Goal: Check status: Check status

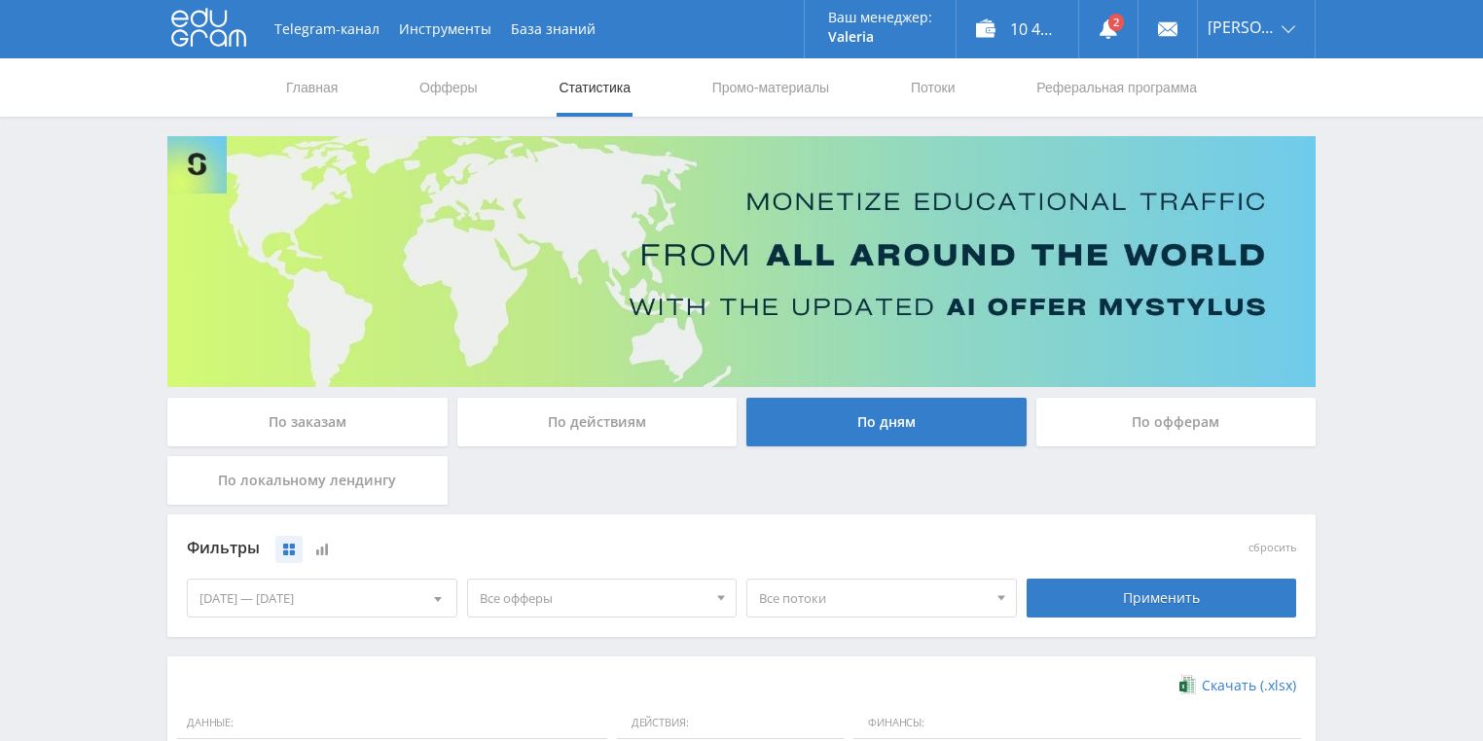
scroll to position [156, 0]
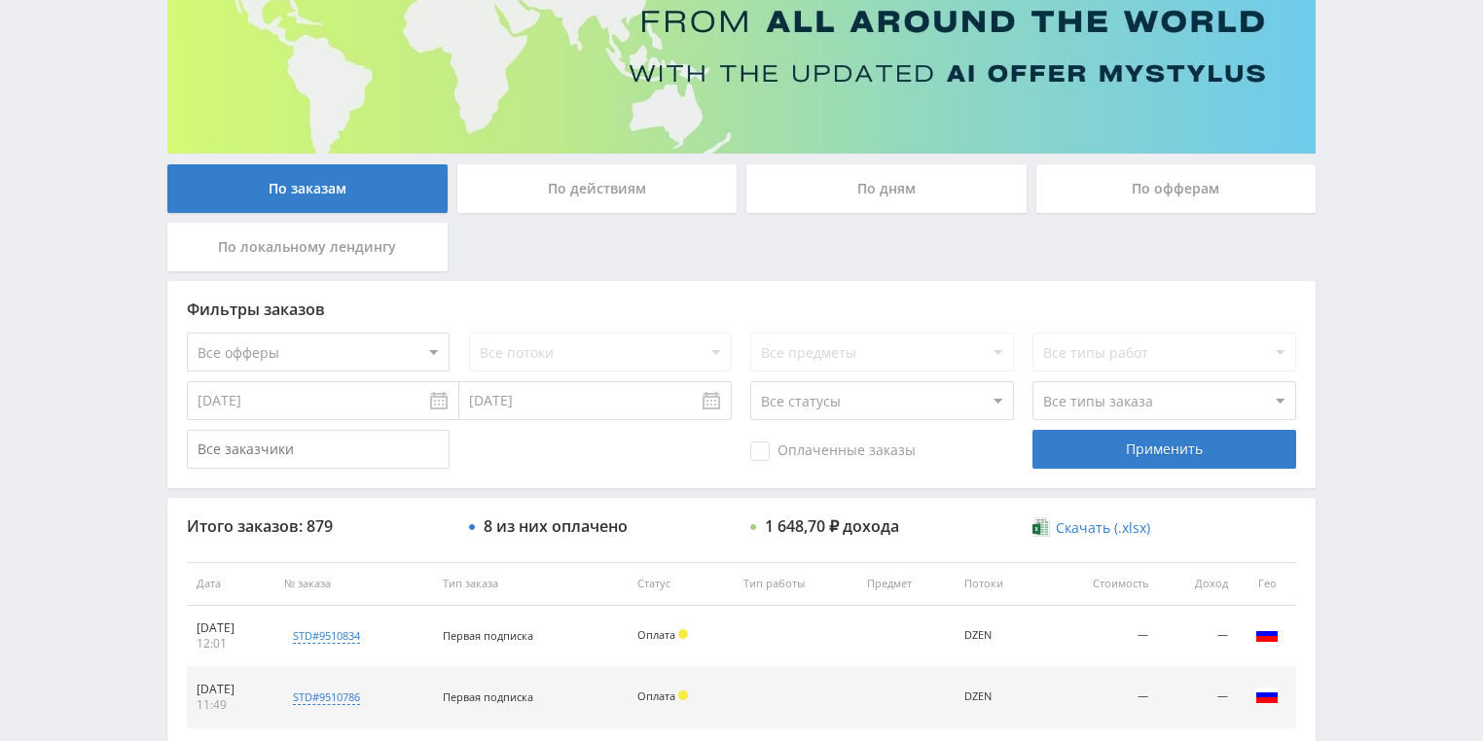
click at [549, 197] on div "По действиям" at bounding box center [597, 188] width 280 height 49
click at [0, 0] on input "По действиям" at bounding box center [0, 0] width 0 height 0
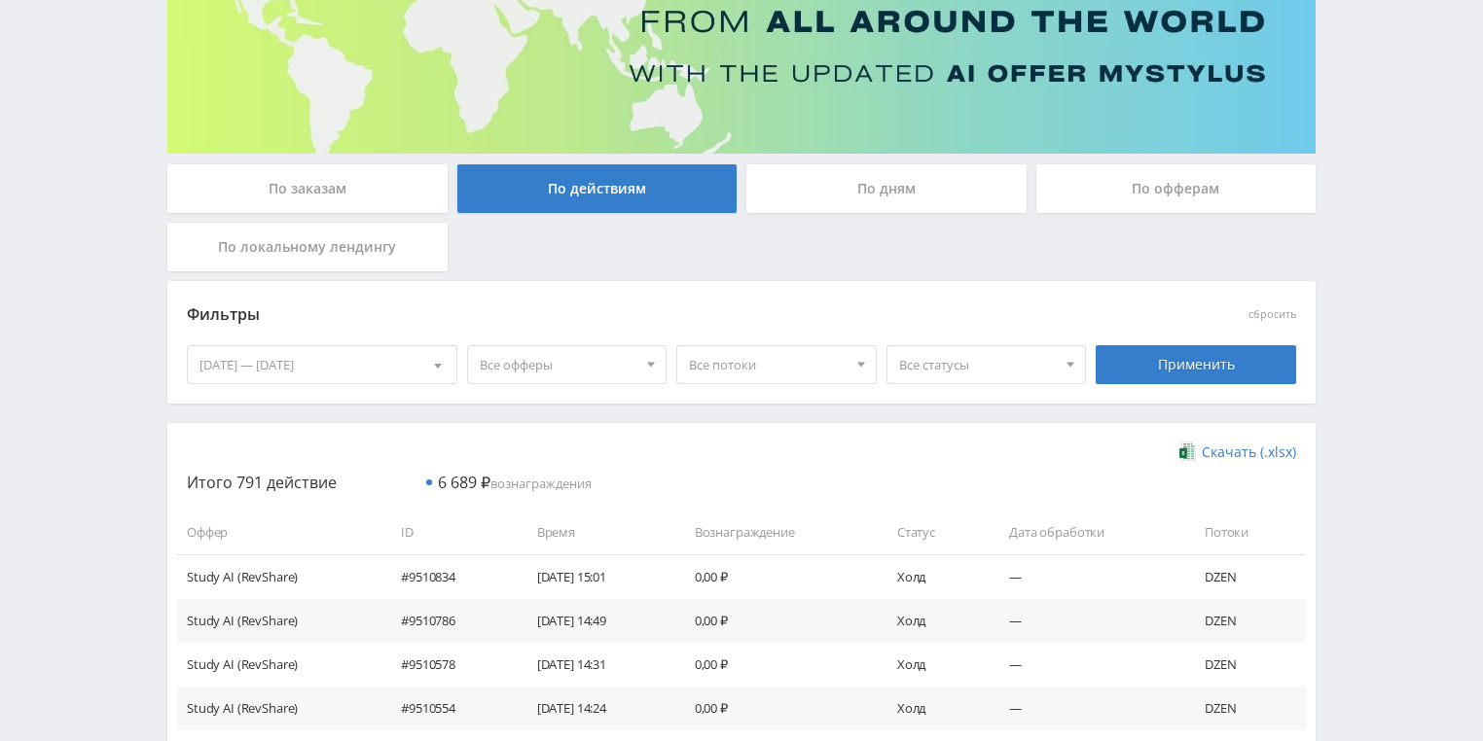
click at [850, 202] on div "По дням" at bounding box center [886, 188] width 280 height 49
click at [0, 0] on input "По дням" at bounding box center [0, 0] width 0 height 0
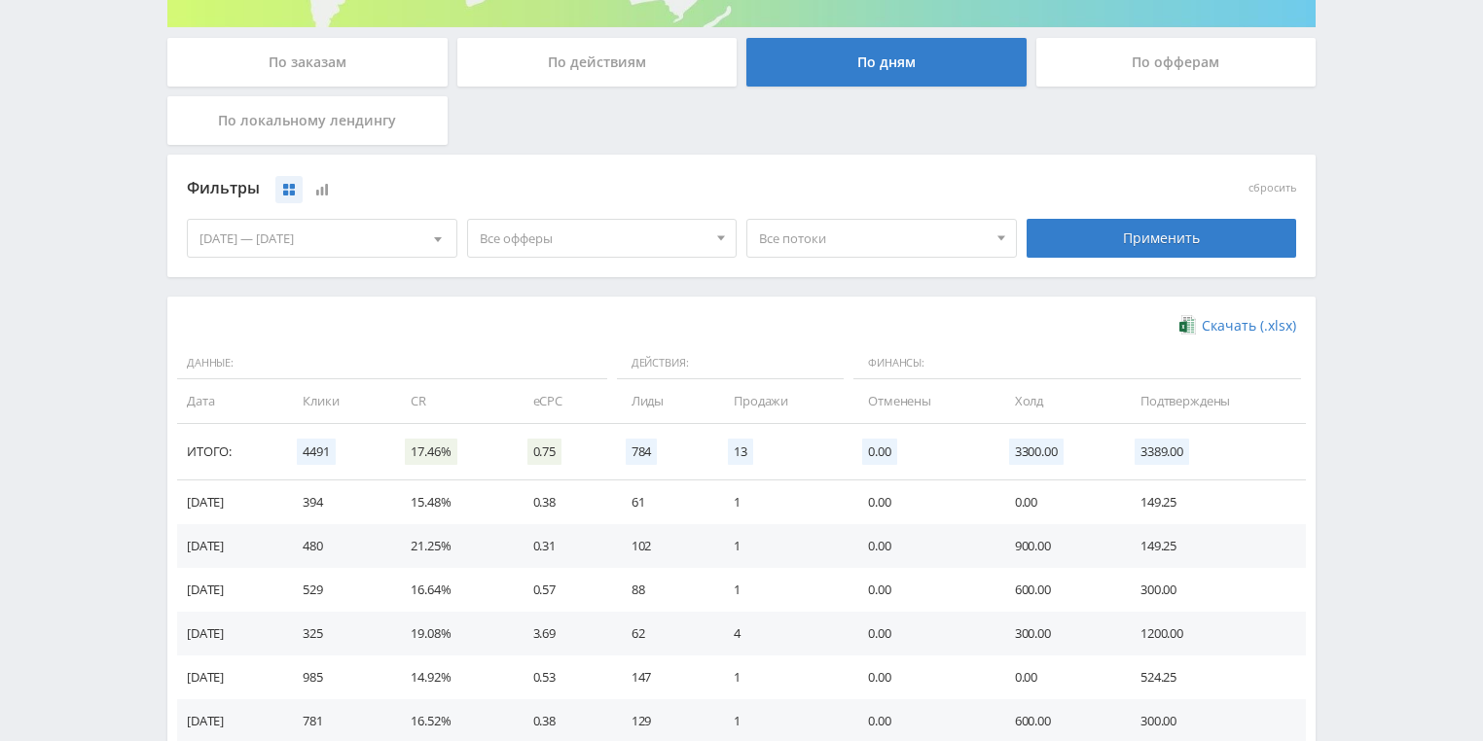
scroll to position [467, 0]
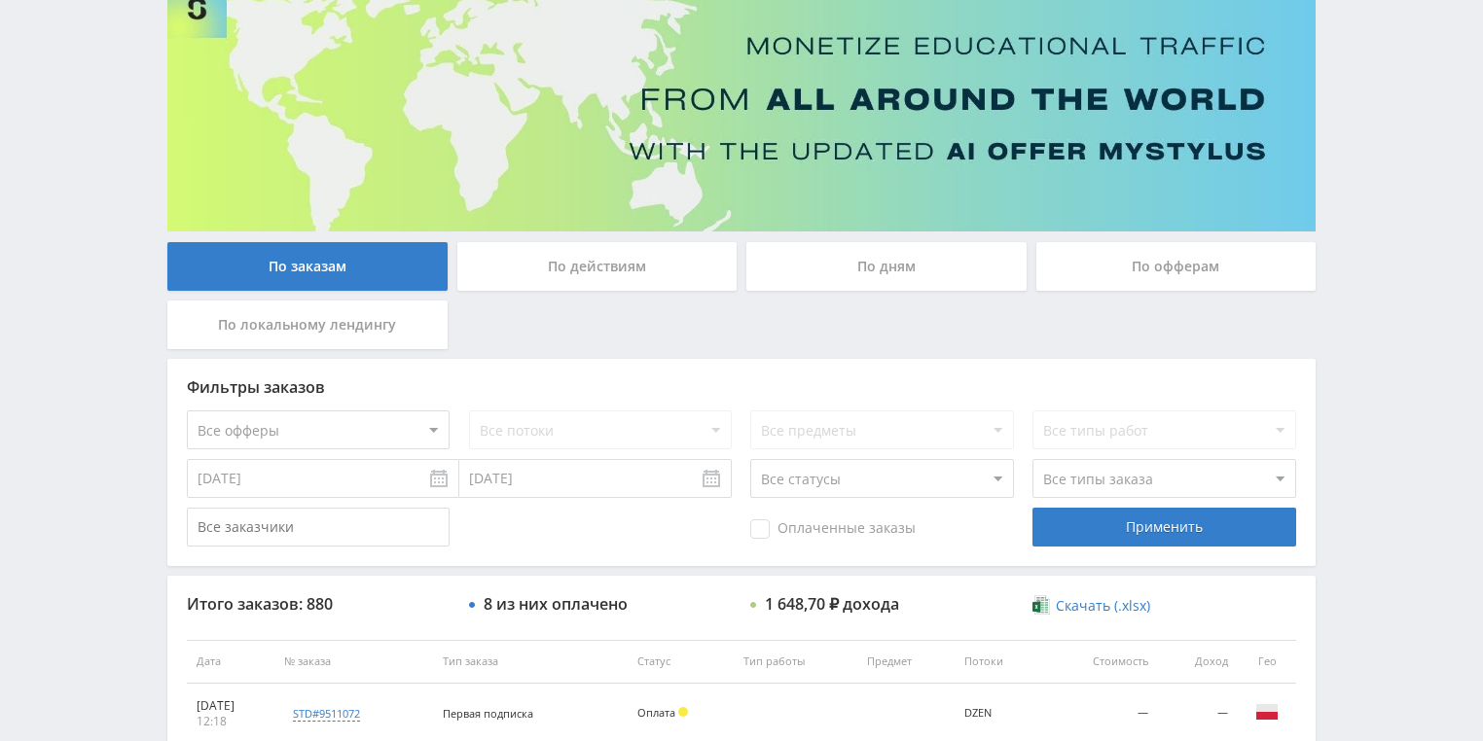
click at [545, 287] on div "По действиям" at bounding box center [597, 266] width 280 height 49
click at [0, 0] on input "По действиям" at bounding box center [0, 0] width 0 height 0
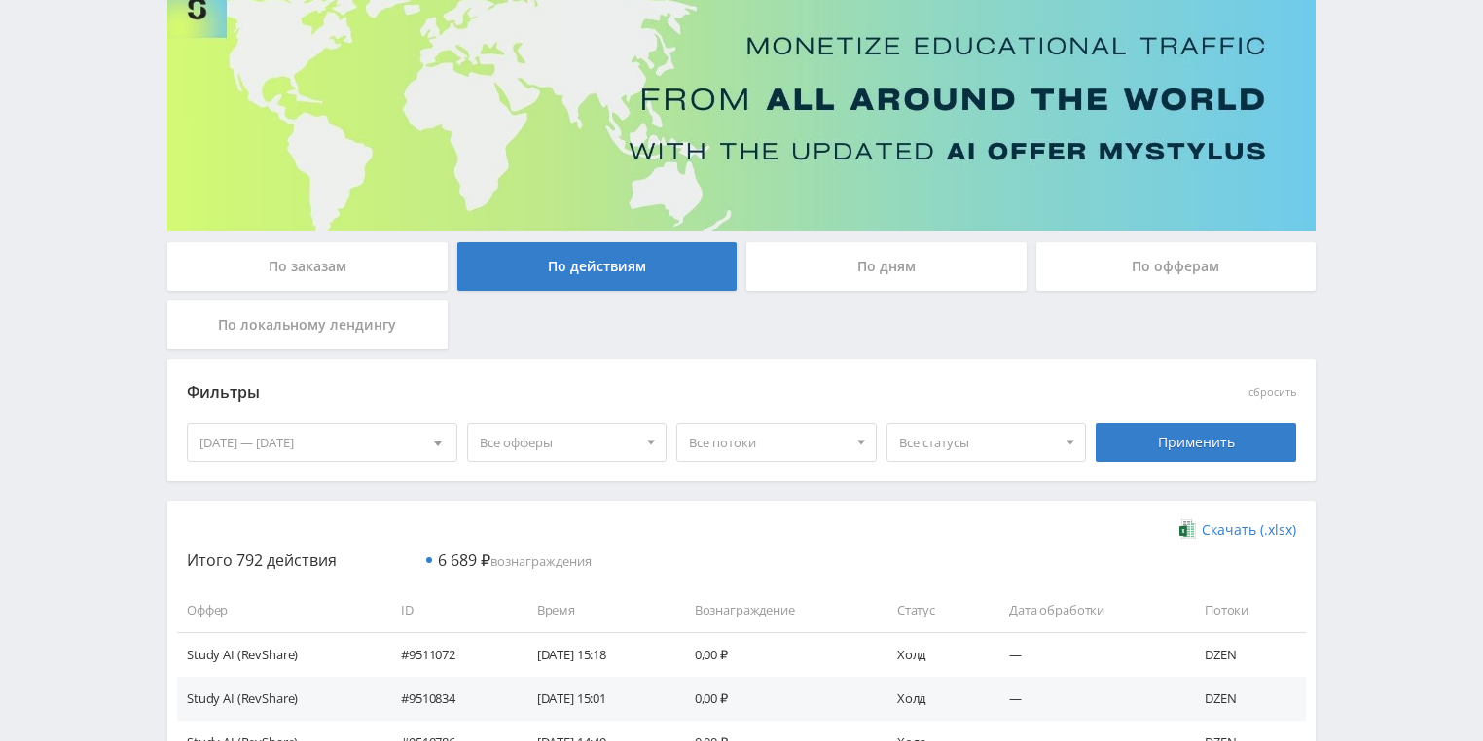
click at [881, 268] on div "По дням" at bounding box center [886, 266] width 280 height 49
click at [0, 0] on input "По дням" at bounding box center [0, 0] width 0 height 0
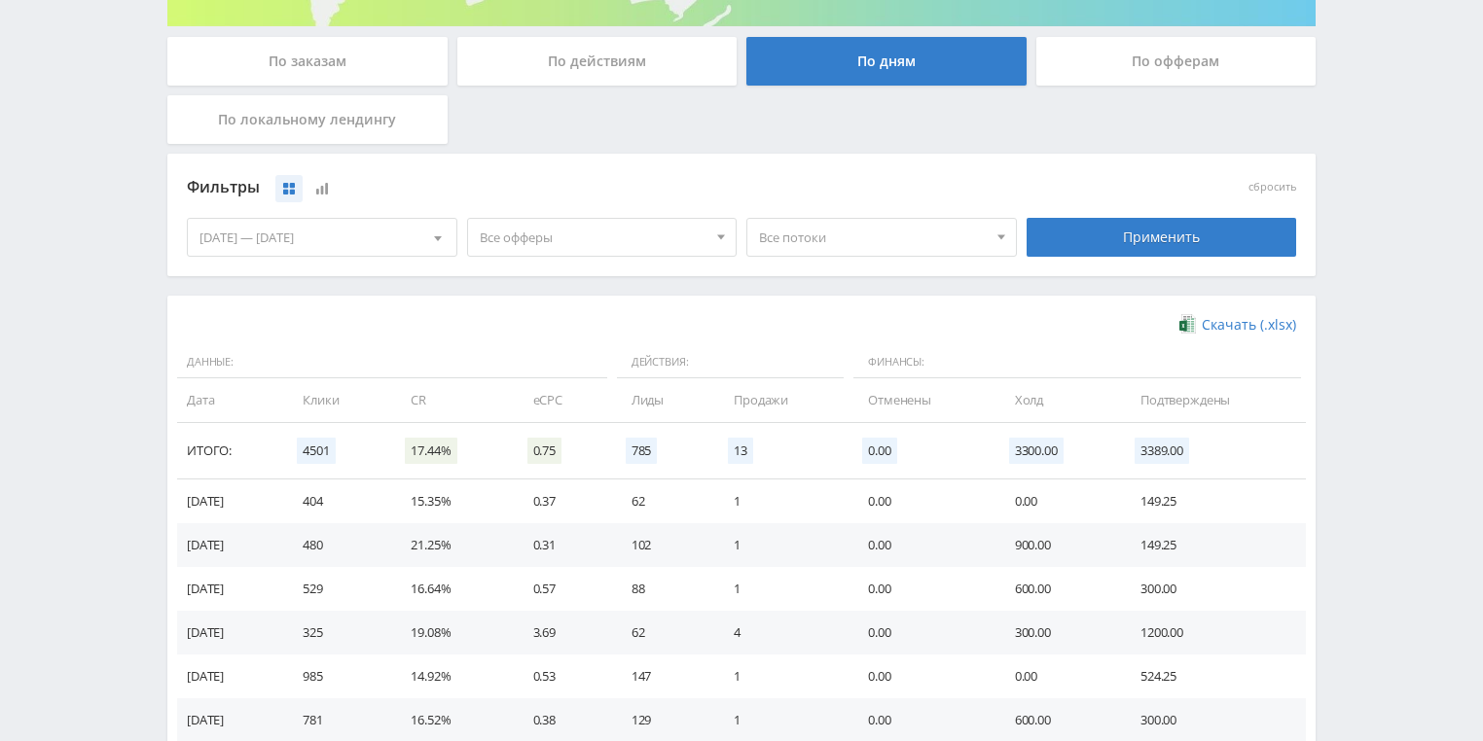
scroll to position [389, 0]
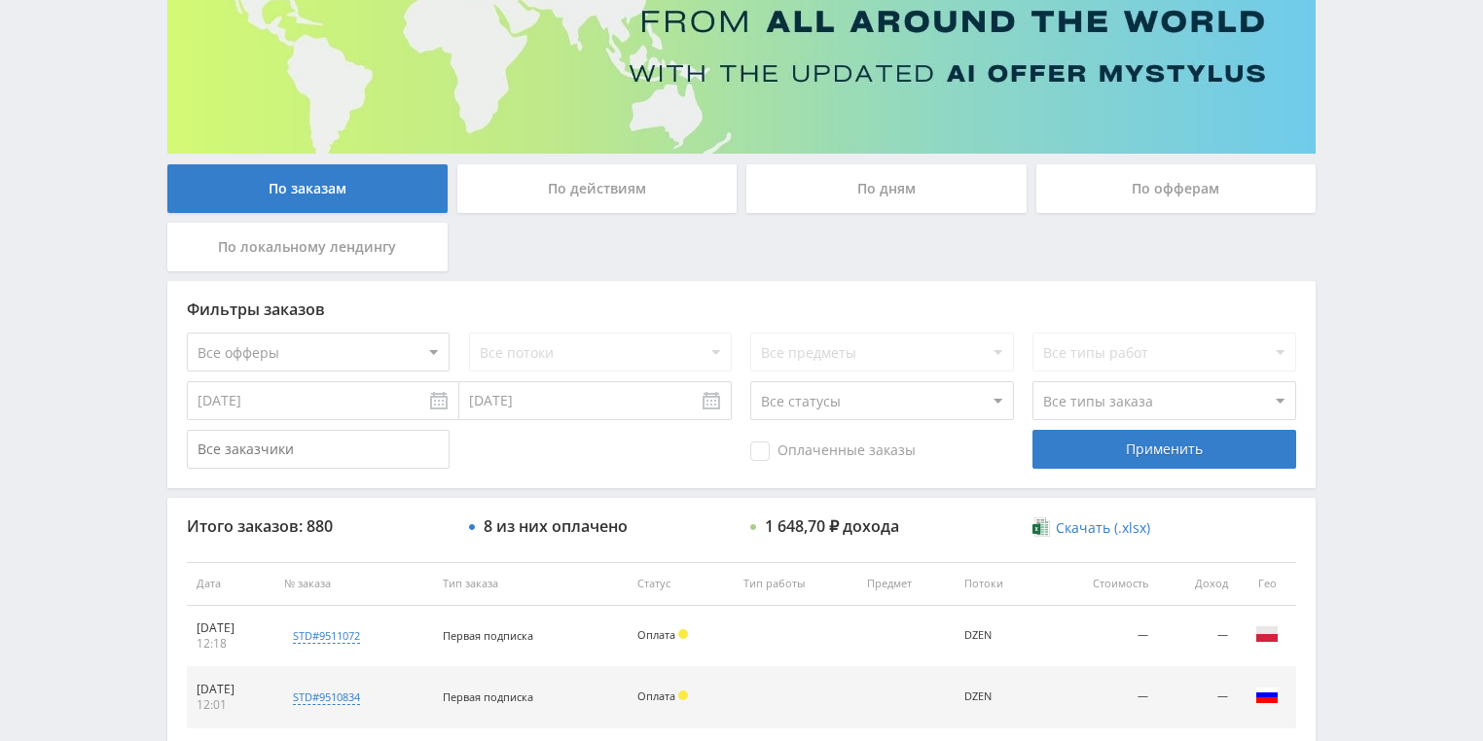
click at [550, 183] on div "По действиям" at bounding box center [597, 188] width 280 height 49
click at [0, 0] on input "По действиям" at bounding box center [0, 0] width 0 height 0
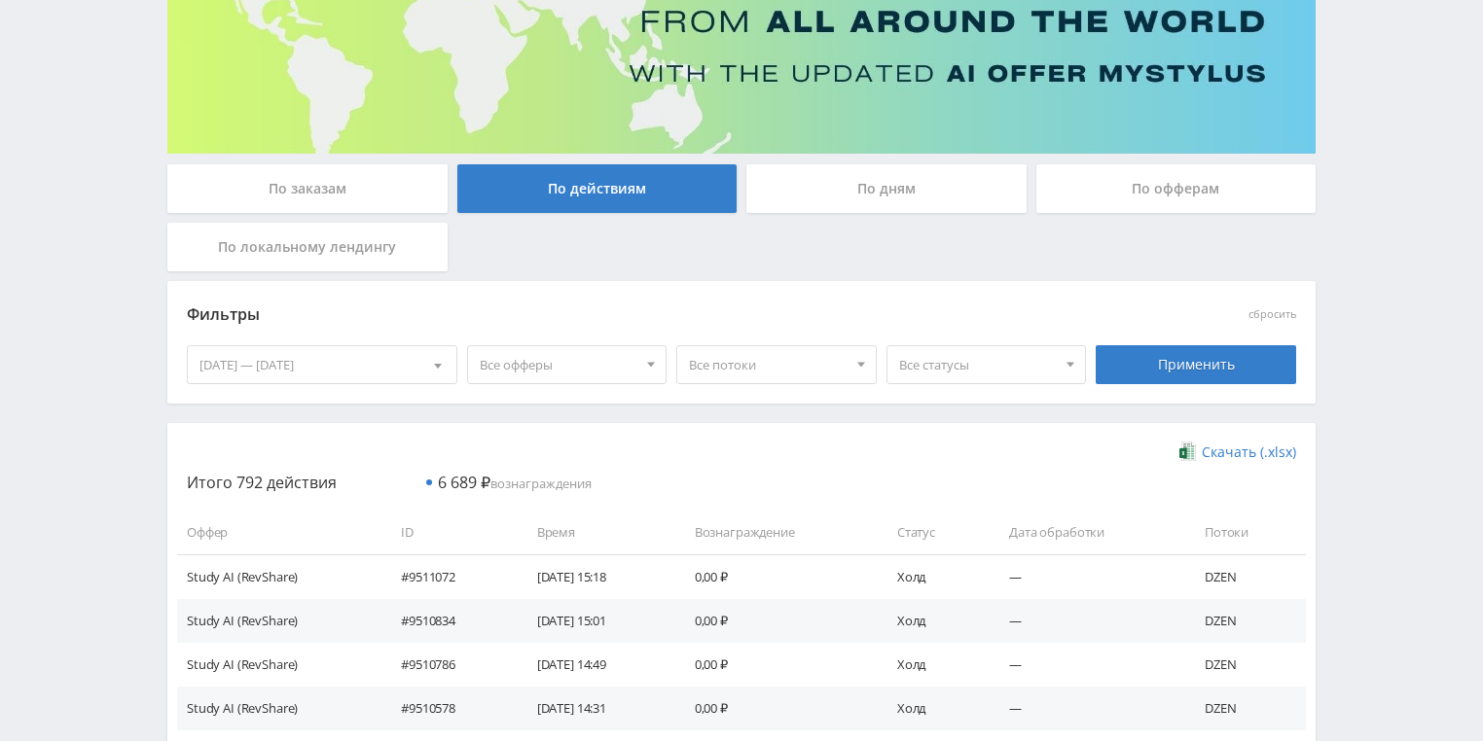
click at [885, 190] on div "По дням" at bounding box center [886, 188] width 280 height 49
click at [0, 0] on input "По дням" at bounding box center [0, 0] width 0 height 0
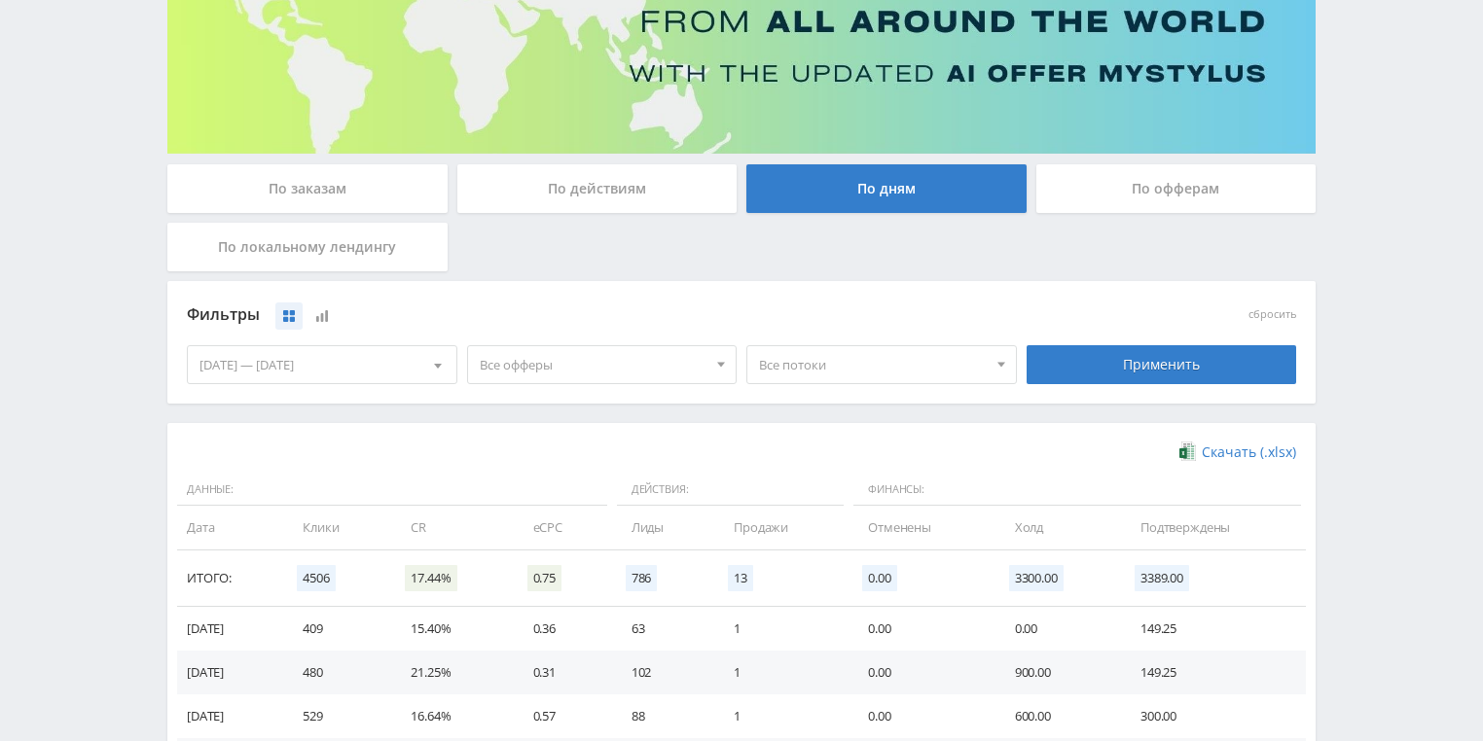
scroll to position [530, 0]
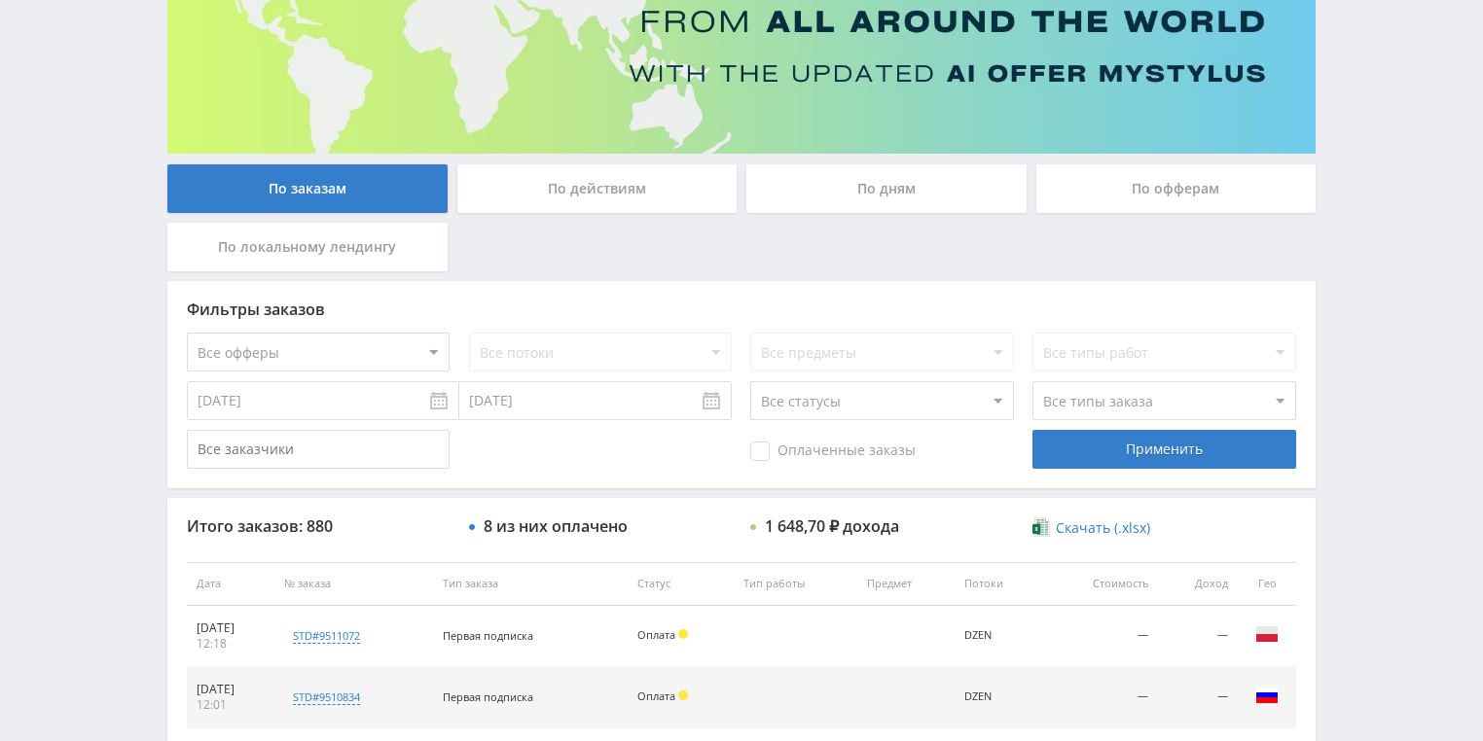
click at [574, 201] on div "По действиям" at bounding box center [597, 188] width 280 height 49
click at [0, 0] on input "По действиям" at bounding box center [0, 0] width 0 height 0
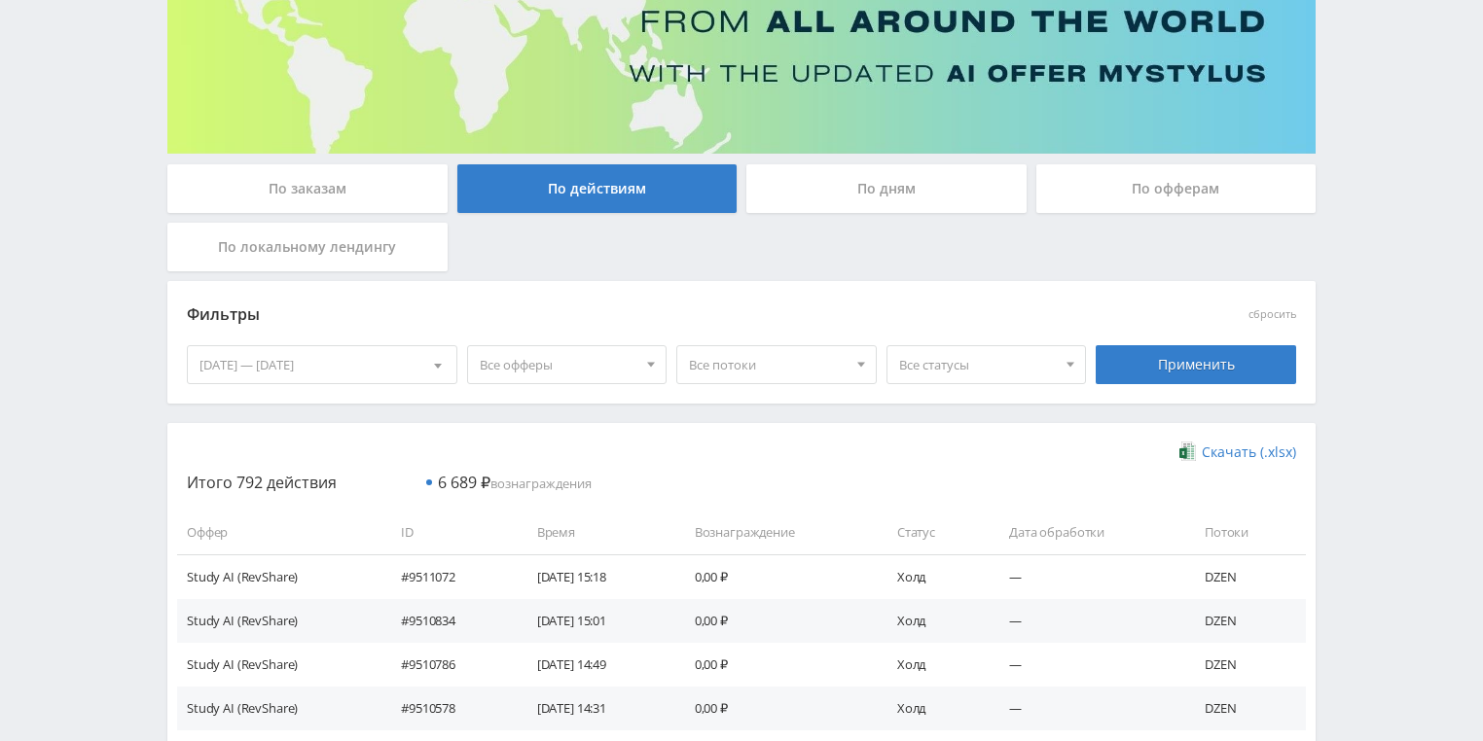
click at [925, 202] on div "По дням" at bounding box center [886, 188] width 280 height 49
click at [0, 0] on input "По дням" at bounding box center [0, 0] width 0 height 0
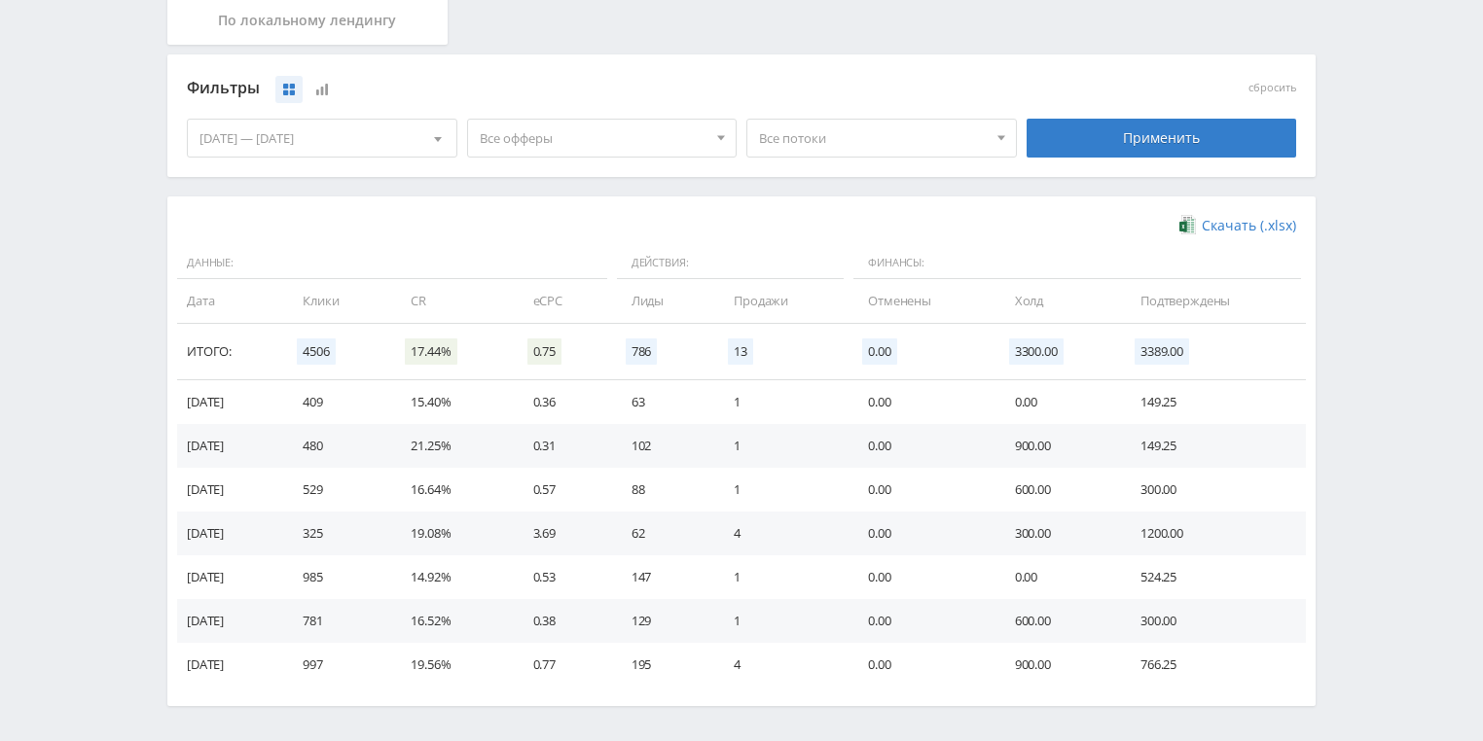
scroll to position [467, 0]
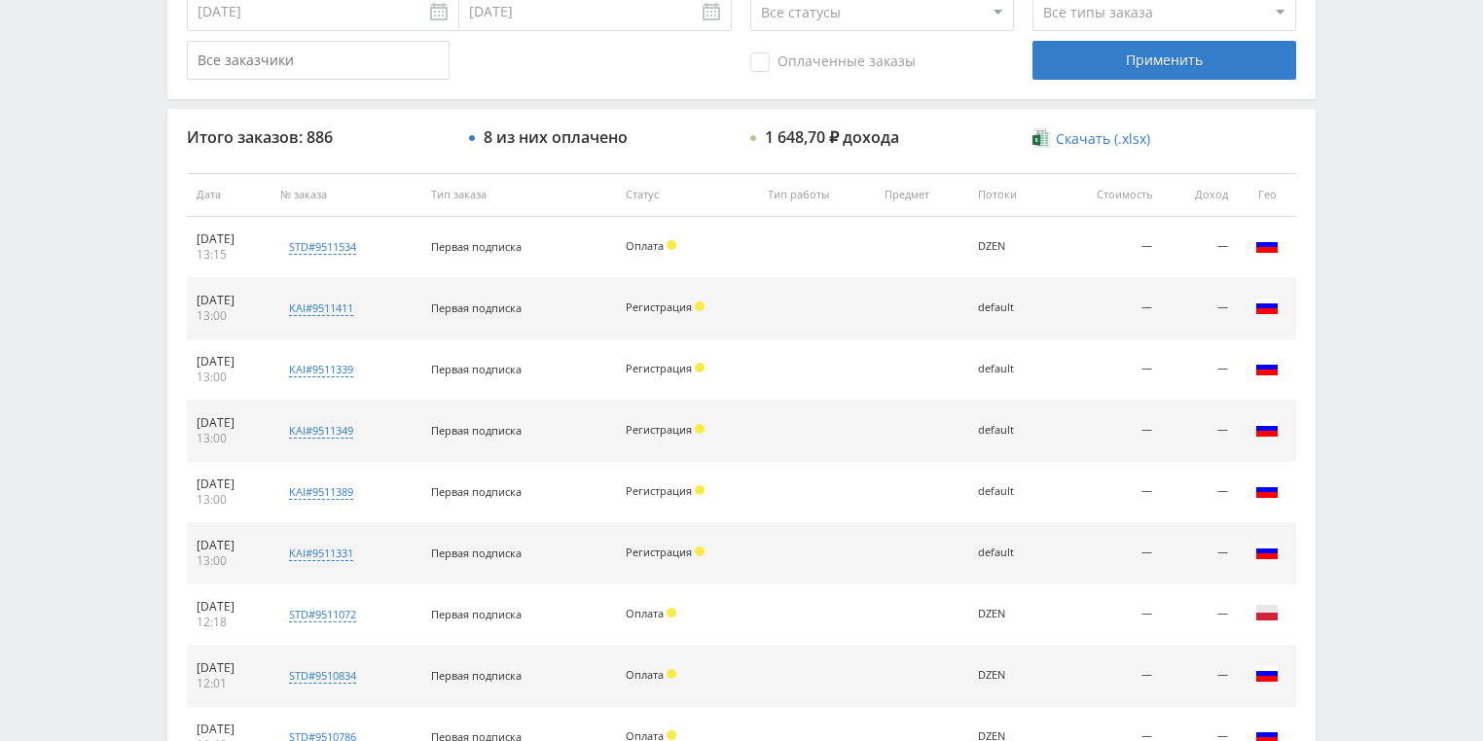
scroll to position [389, 0]
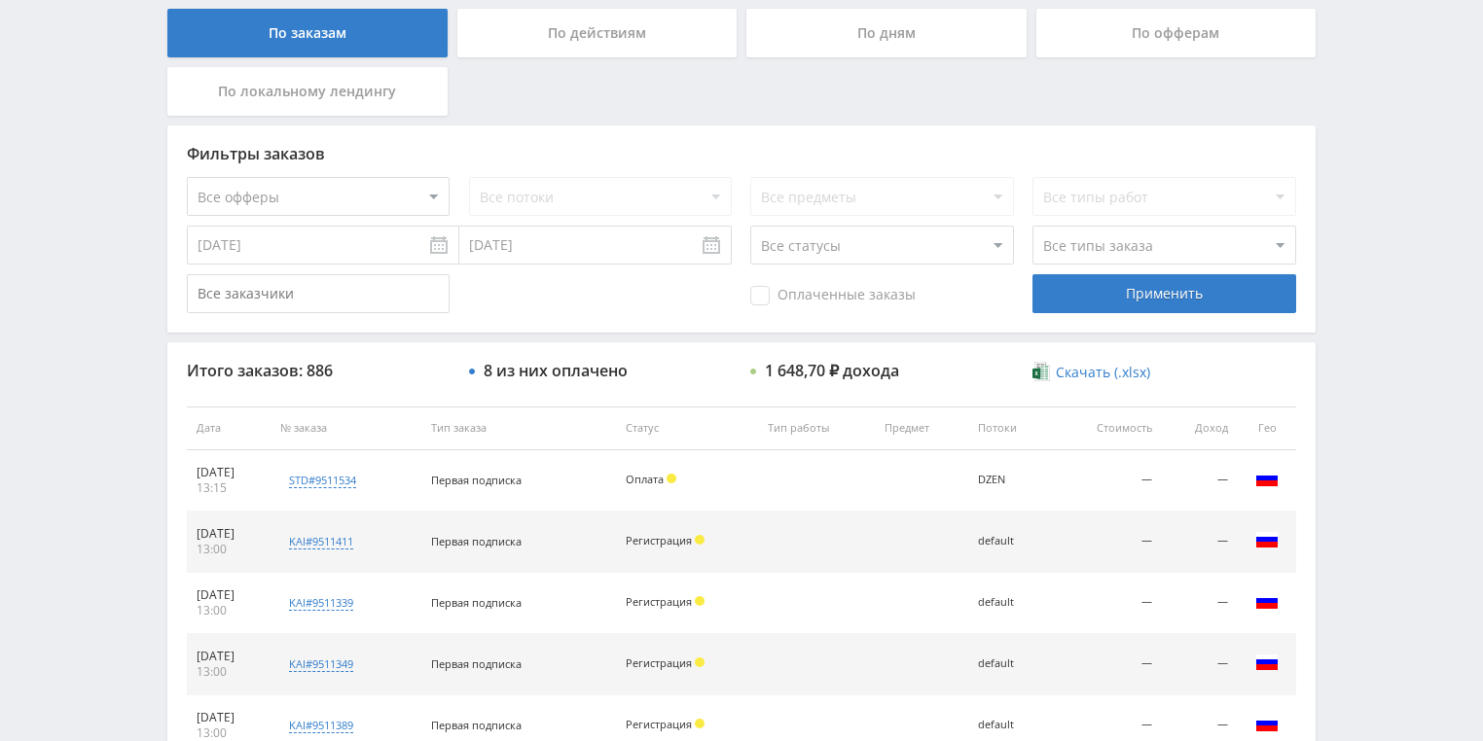
click at [576, 43] on div "По действиям" at bounding box center [597, 33] width 280 height 49
click at [0, 0] on input "По действиям" at bounding box center [0, 0] width 0 height 0
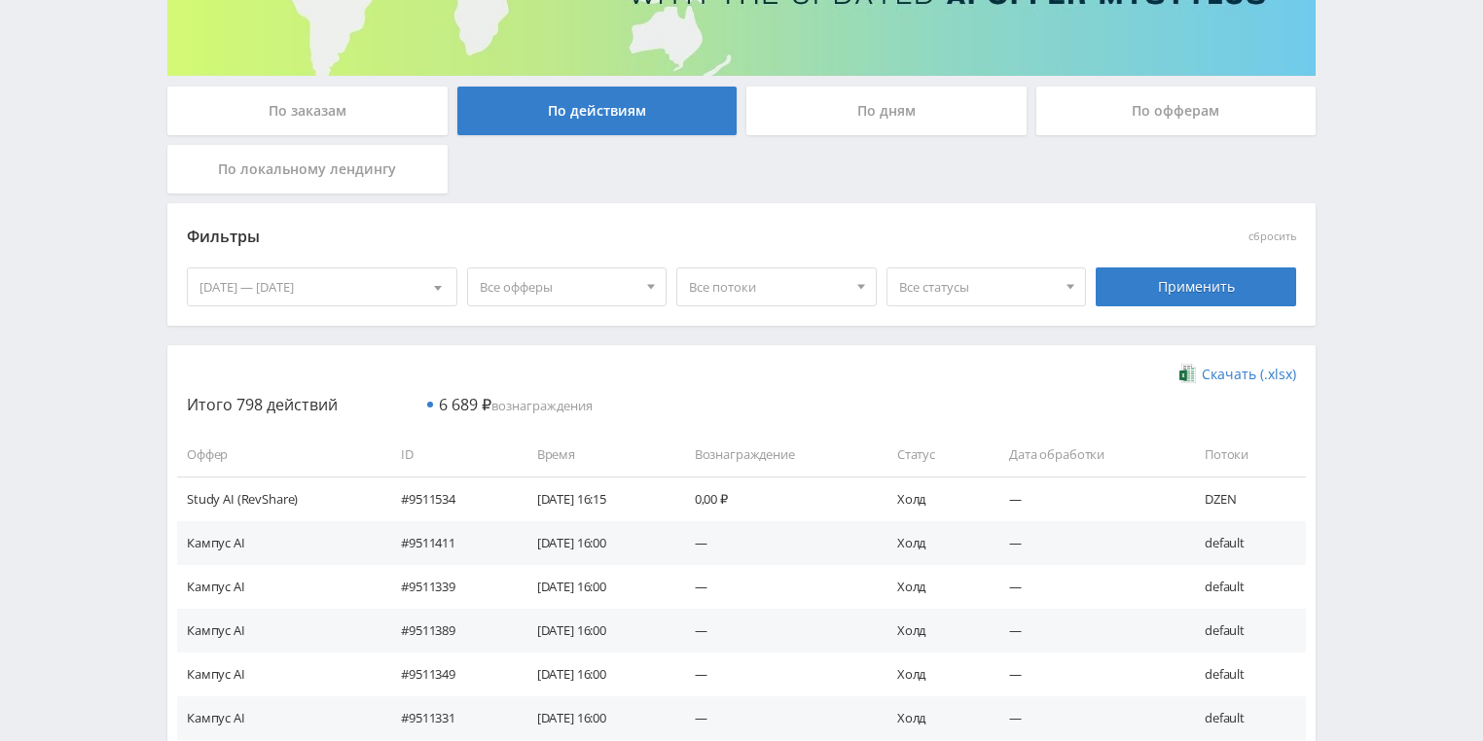
click at [809, 97] on div "По дням" at bounding box center [886, 111] width 280 height 49
click at [0, 0] on input "По дням" at bounding box center [0, 0] width 0 height 0
